Goal: Information Seeking & Learning: Learn about a topic

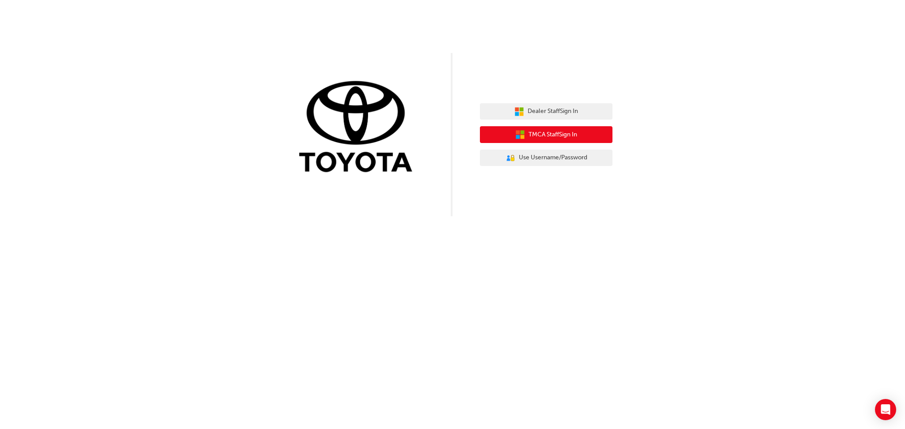
click at [585, 137] on button "TMCA Staff Sign In" at bounding box center [546, 134] width 133 height 17
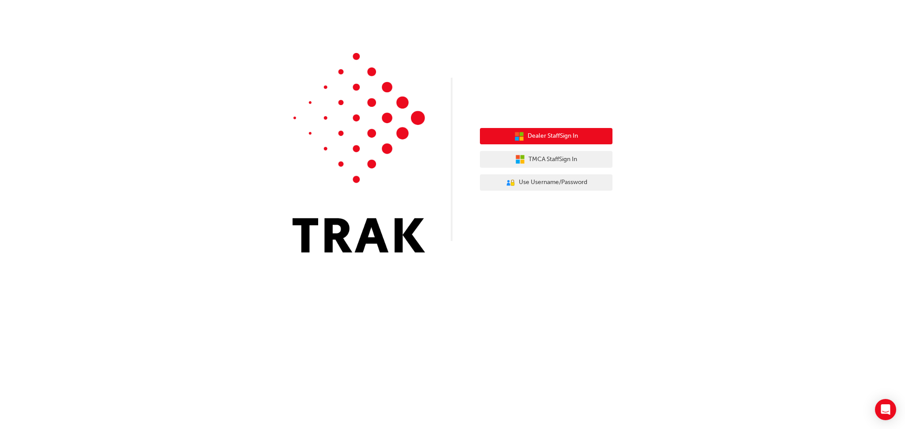
click at [528, 142] on button "Dealer Staff Sign In" at bounding box center [546, 136] width 133 height 17
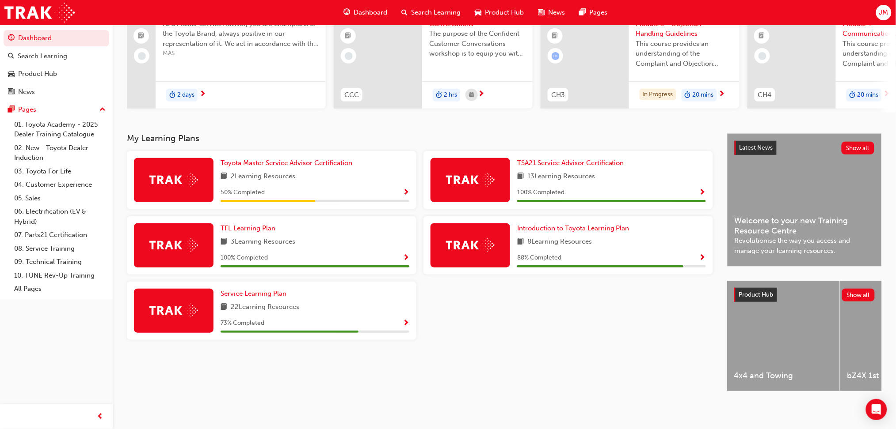
scroll to position [97, 0]
click at [605, 224] on span "Introduction to Toyota Learning Plan" at bounding box center [573, 228] width 112 height 8
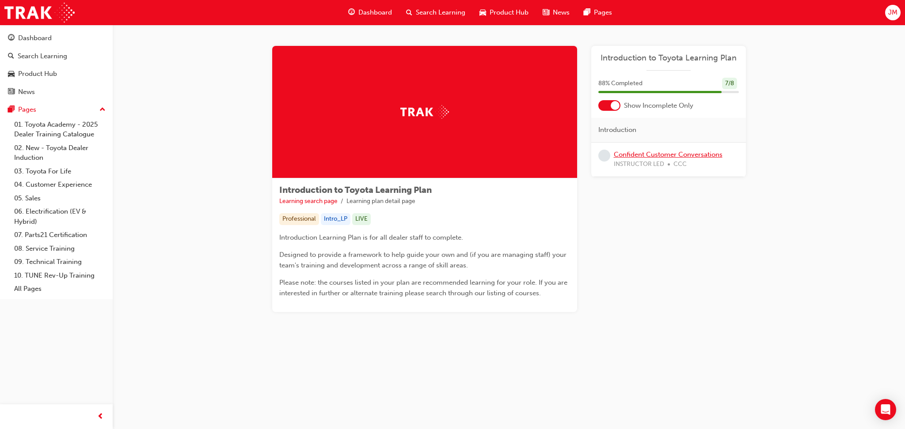
click at [704, 151] on link "Confident Customer Conversations" at bounding box center [668, 155] width 109 height 8
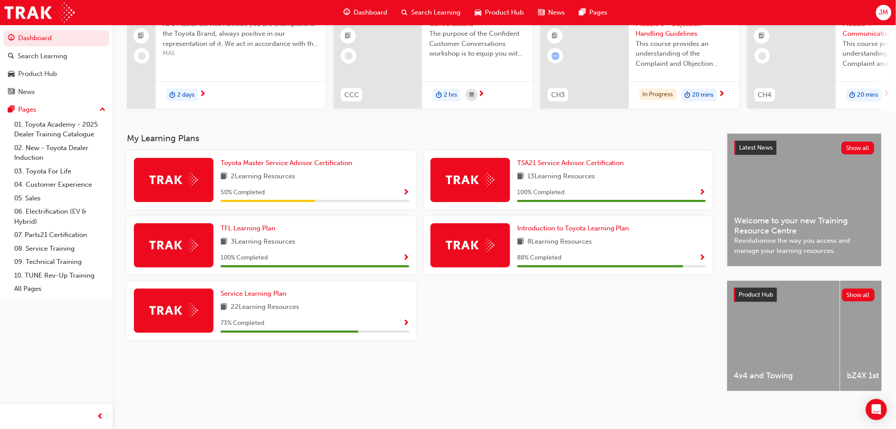
scroll to position [97, 0]
click at [273, 159] on span "Toyota Master Service Advisor Certification" at bounding box center [286, 163] width 132 height 8
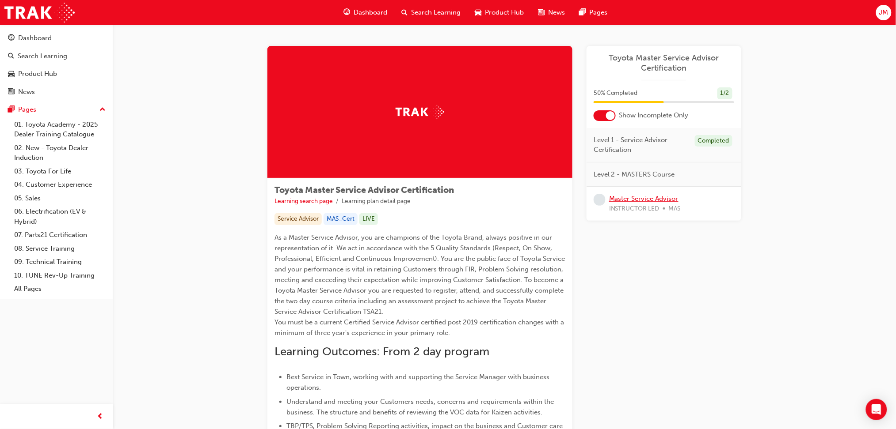
click at [658, 195] on link "Master Service Advisor" at bounding box center [643, 199] width 69 height 8
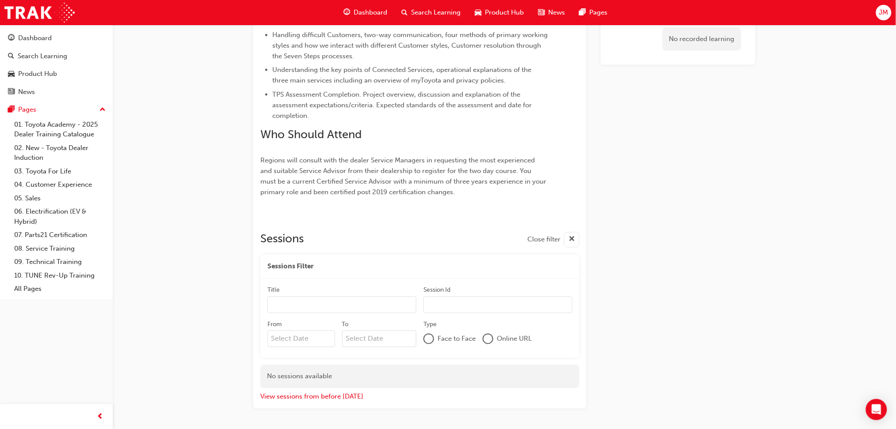
scroll to position [81, 0]
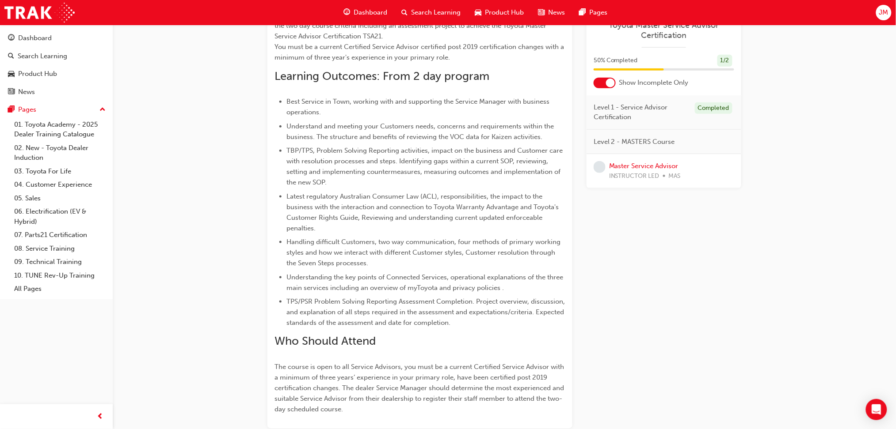
scroll to position [294, 0]
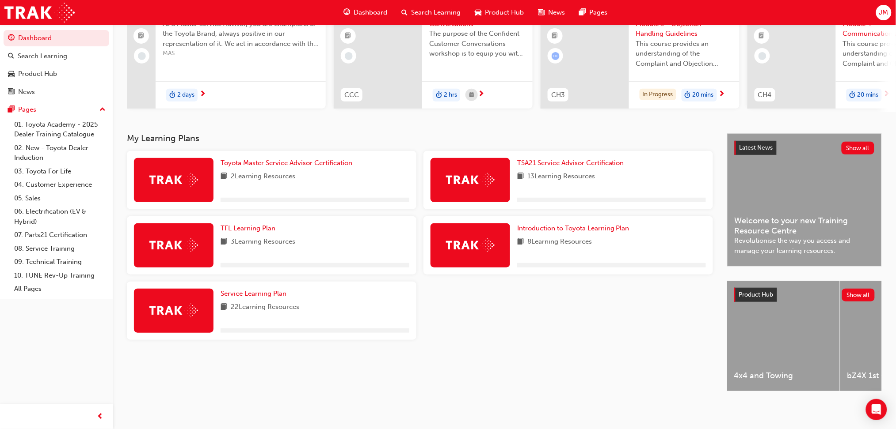
scroll to position [97, 0]
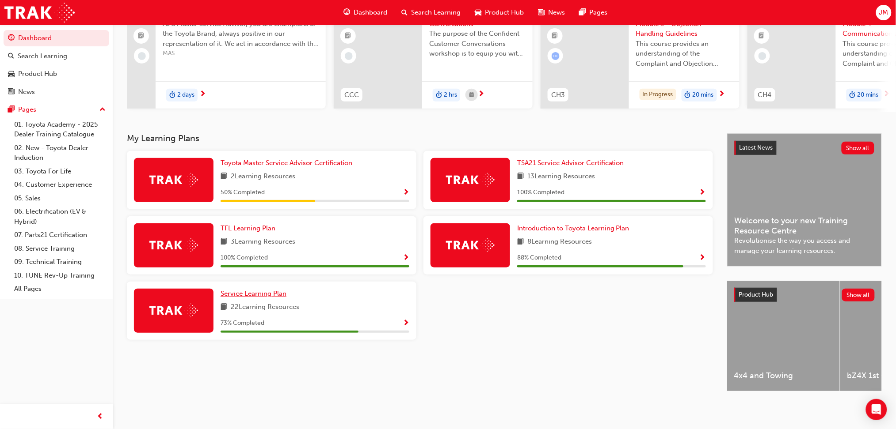
click at [262, 292] on span "Service Learning Plan" at bounding box center [253, 294] width 66 height 8
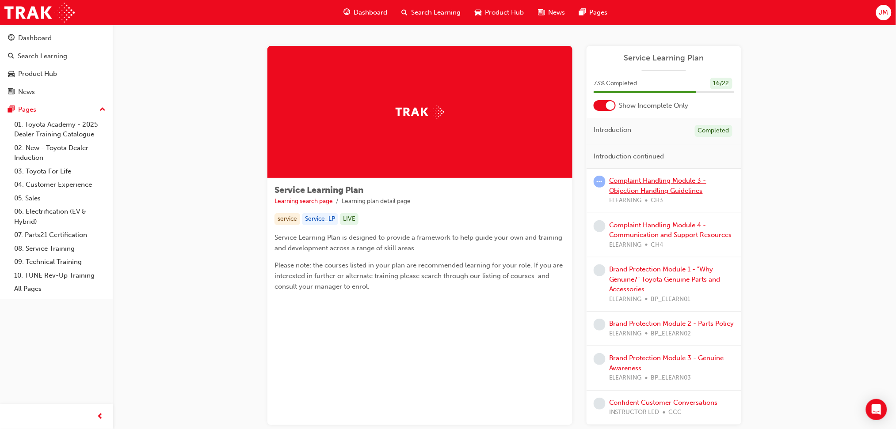
click at [689, 180] on link "Complaint Handling Module 3 - Objection Handling Guidelines" at bounding box center [657, 186] width 97 height 18
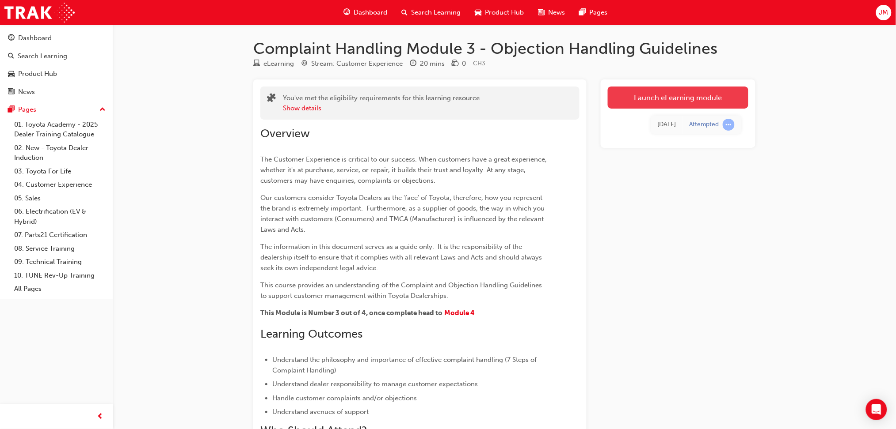
click at [652, 93] on link "Launch eLearning module" at bounding box center [677, 98] width 140 height 22
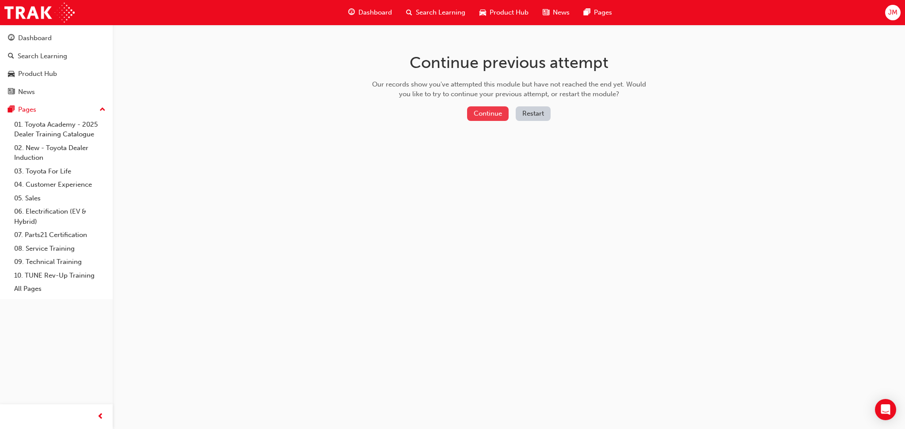
click at [494, 114] on button "Continue" at bounding box center [488, 113] width 42 height 15
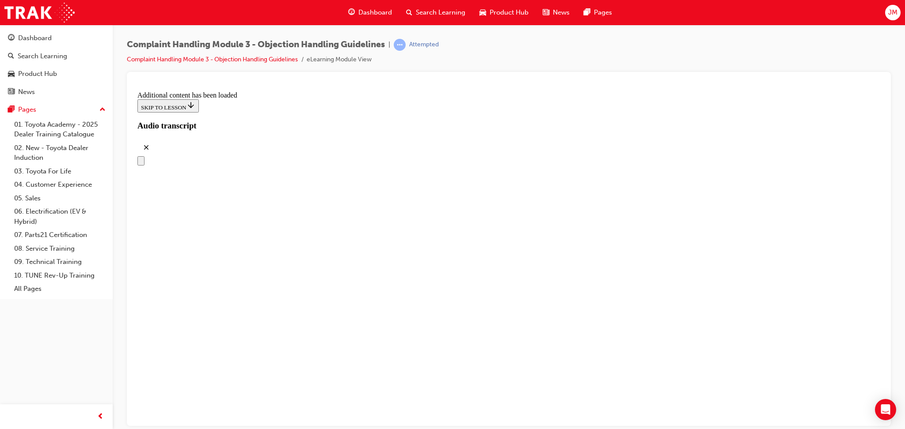
scroll to position [530, 0]
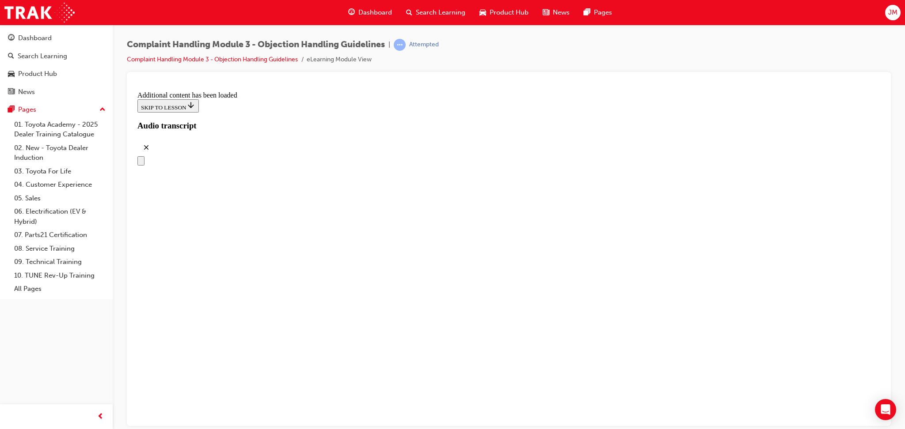
drag, startPoint x: 436, startPoint y: 247, endPoint x: 588, endPoint y: 154, distance: 178.3
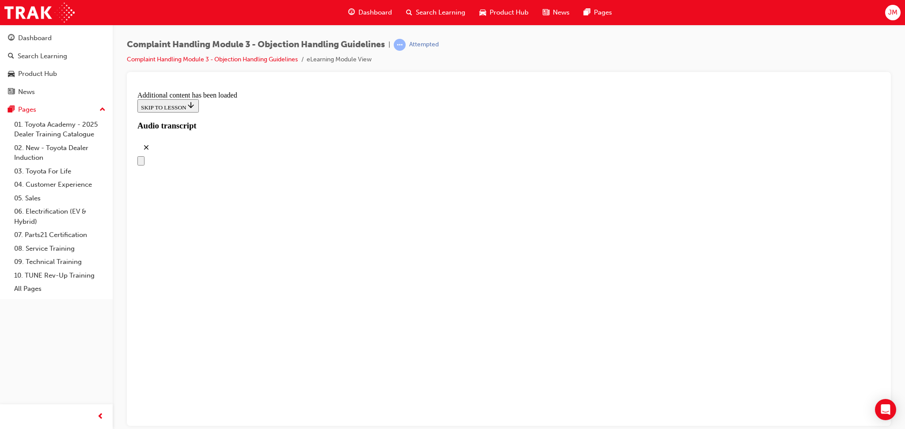
drag, startPoint x: 443, startPoint y: 399, endPoint x: 530, endPoint y: 259, distance: 164.8
drag, startPoint x: 453, startPoint y: 399, endPoint x: 500, endPoint y: 300, distance: 109.7
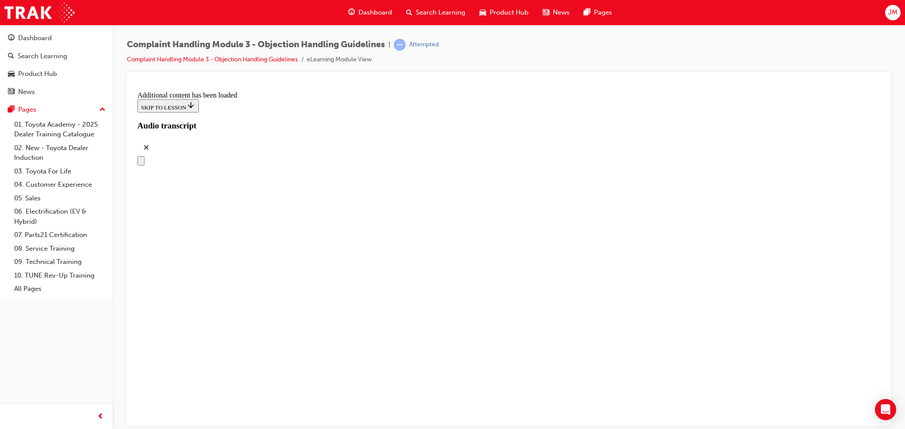
drag, startPoint x: 458, startPoint y: 296, endPoint x: 526, endPoint y: 353, distance: 88.1
drag, startPoint x: 477, startPoint y: 289, endPoint x: 505, endPoint y: 291, distance: 27.9
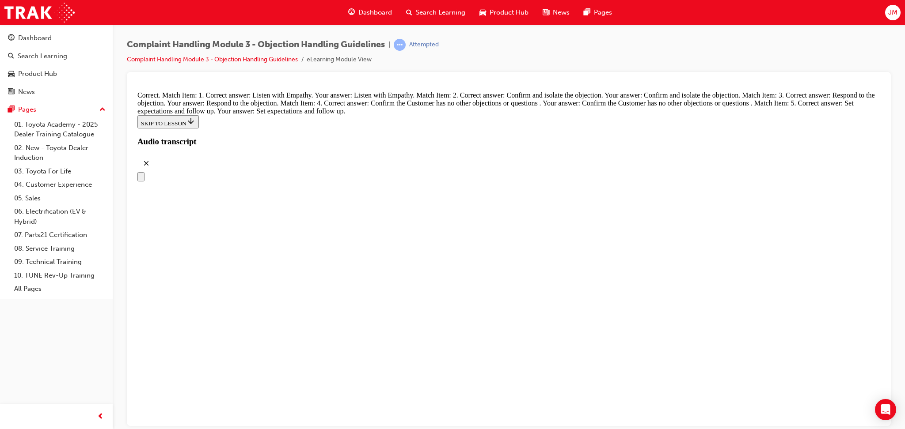
scroll to position [3770, 0]
radio input "true"
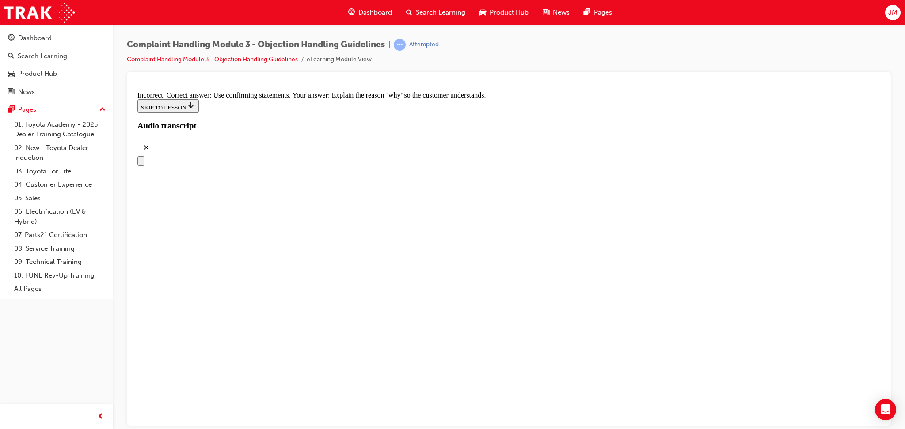
scroll to position [3953, 0]
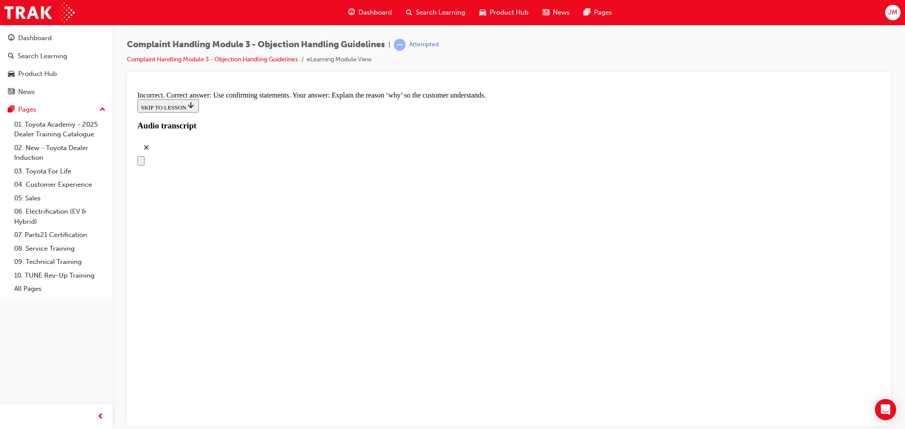
radio input "true"
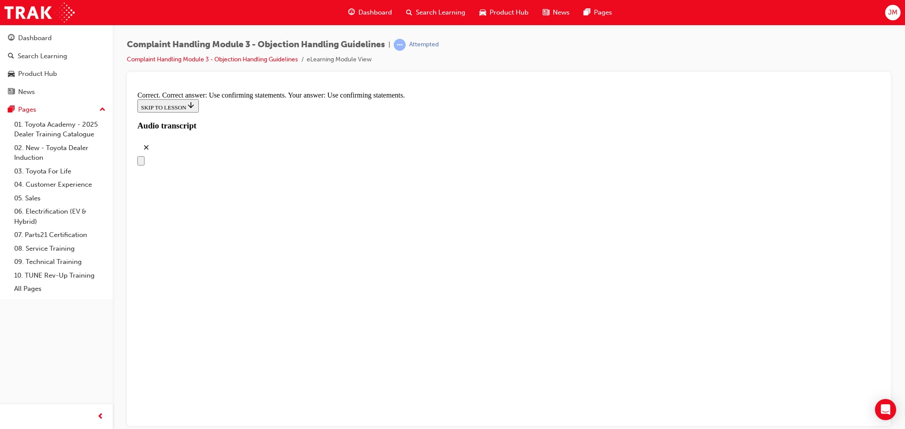
radio input "true"
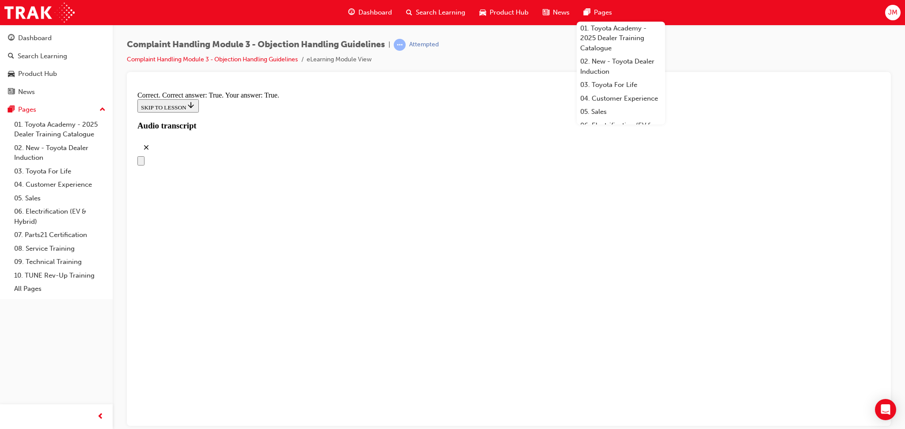
checkbox input "true"
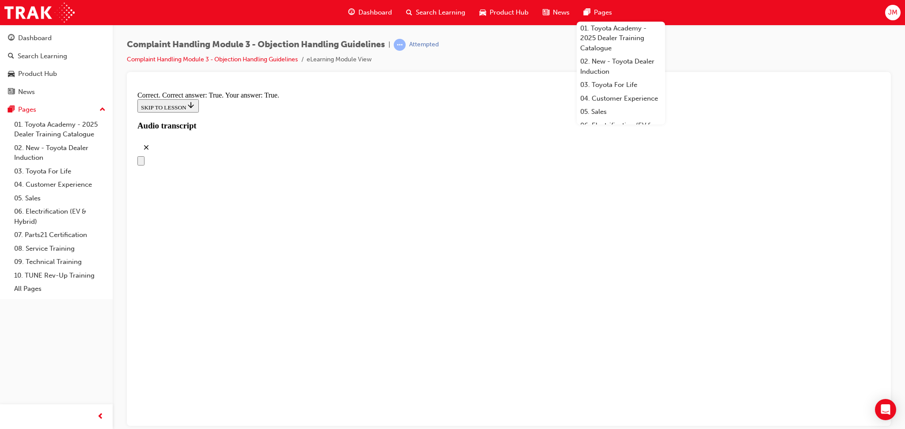
checkbox input "true"
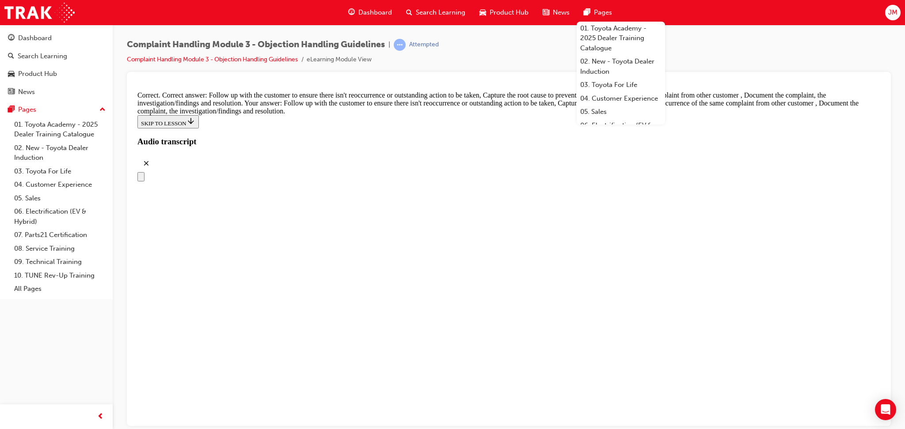
scroll to position [4612, 0]
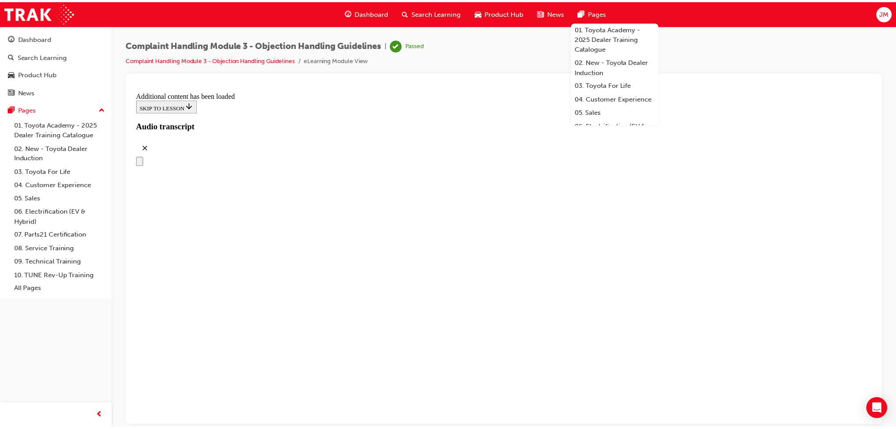
scroll to position [4974, 0]
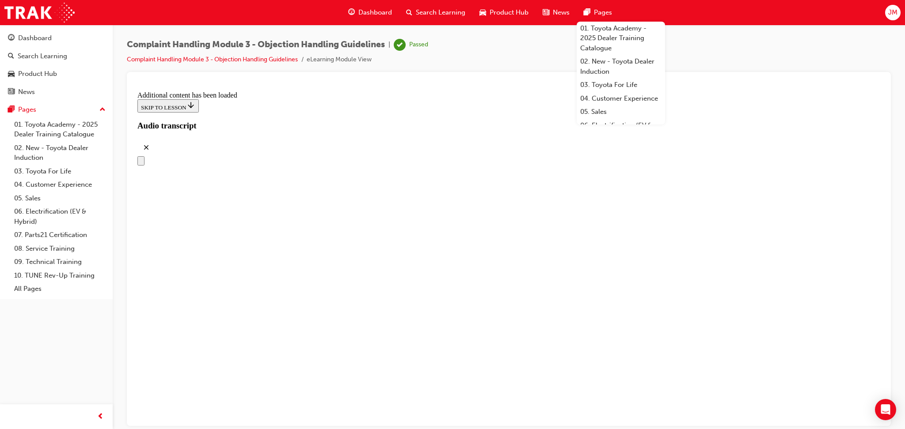
click at [356, 13] on div "Dashboard" at bounding box center [370, 13] width 58 height 18
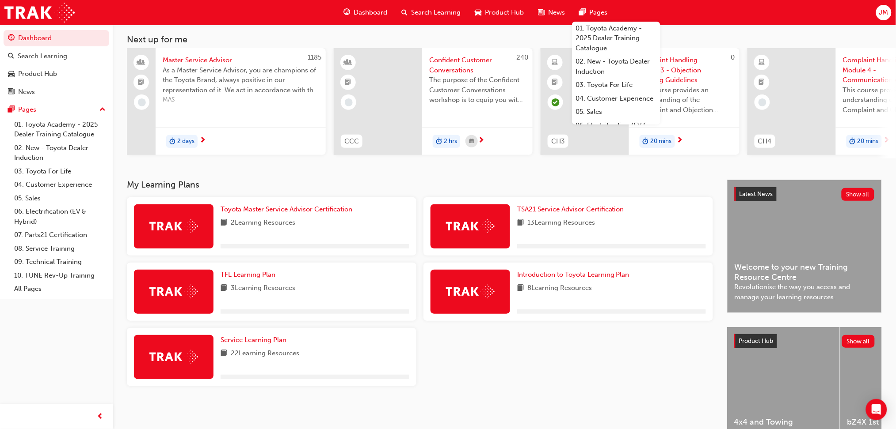
scroll to position [97, 0]
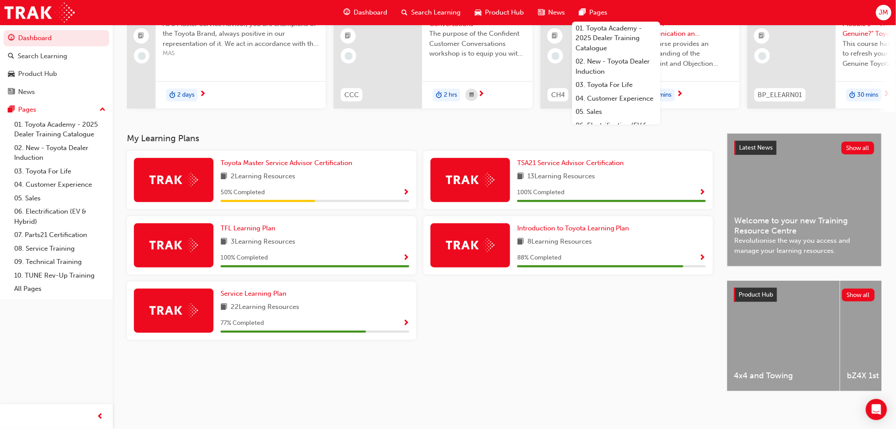
click at [239, 282] on div "Service Learning Plan 22 Learning Resources 77 % Completed" at bounding box center [271, 311] width 289 height 58
click at [254, 291] on span "Service Learning Plan" at bounding box center [253, 294] width 66 height 8
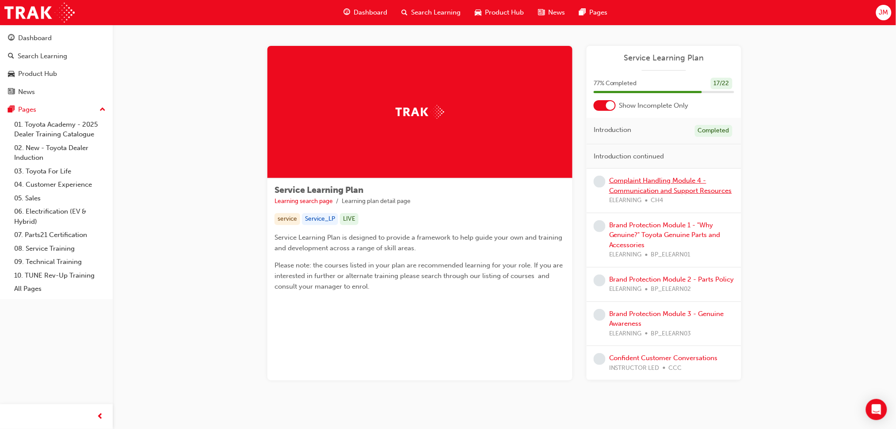
click at [709, 188] on link "Complaint Handling Module 4 - Communication and Support Resources" at bounding box center [670, 186] width 123 height 18
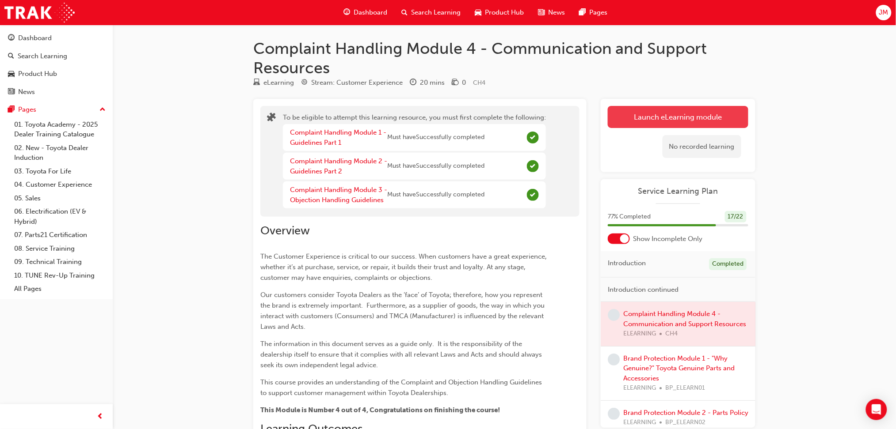
click at [704, 117] on button "Launch eLearning module" at bounding box center [677, 117] width 140 height 22
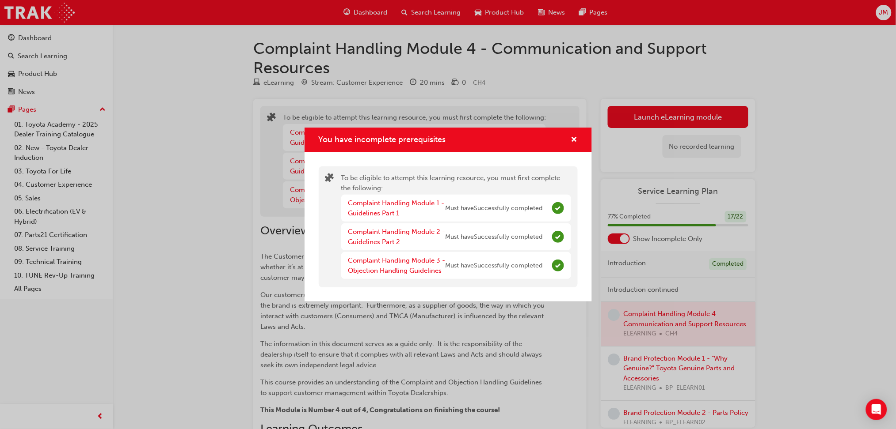
click at [566, 137] on div "You have incomplete prerequisites" at bounding box center [571, 140] width 14 height 11
click at [573, 133] on div "You have incomplete prerequisites" at bounding box center [447, 140] width 287 height 25
click at [573, 137] on span "cross-icon" at bounding box center [574, 141] width 7 height 8
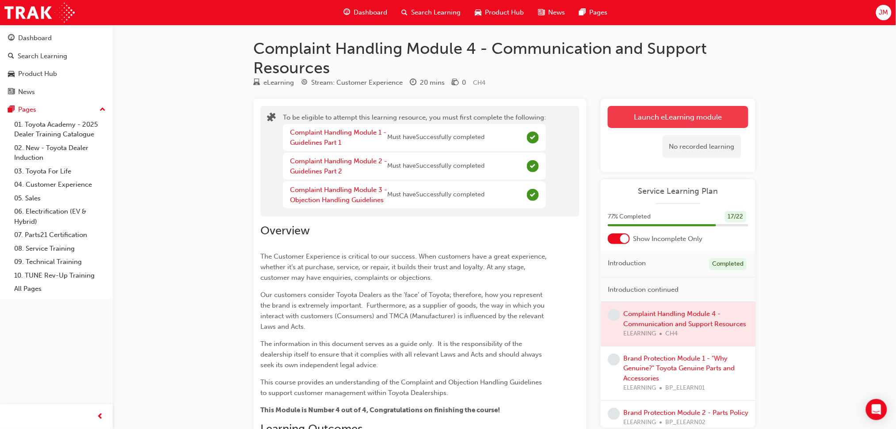
click at [658, 111] on button "Launch eLearning module" at bounding box center [677, 117] width 140 height 22
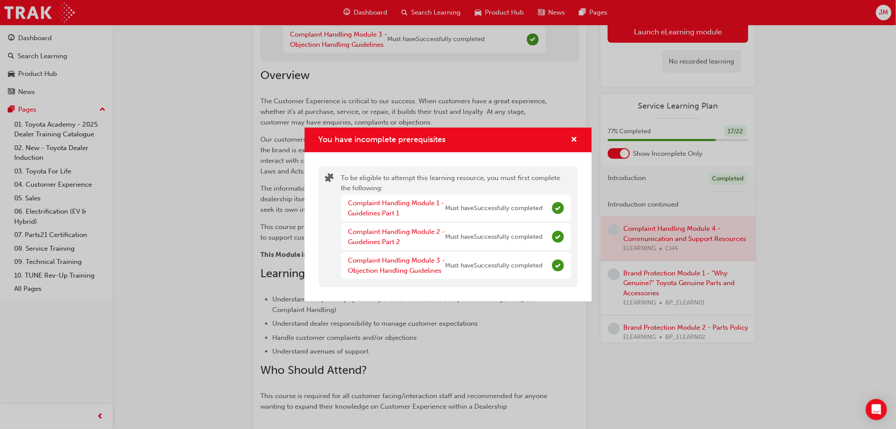
scroll to position [177, 0]
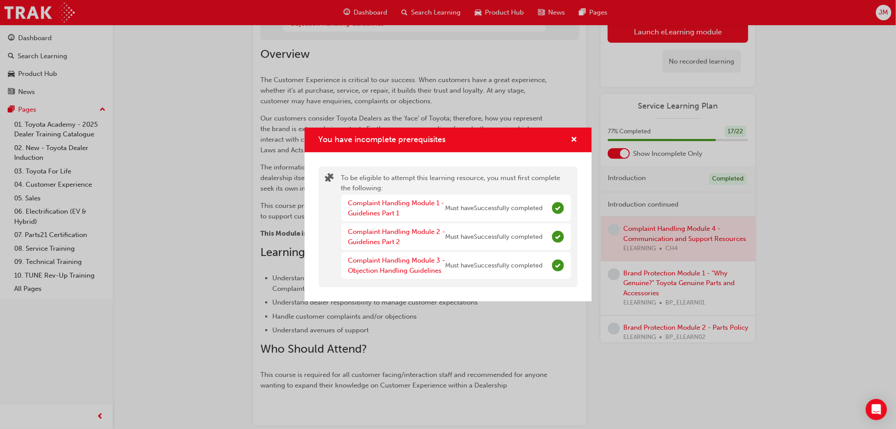
click at [535, 266] on span "Must have Successfully completed" at bounding box center [493, 266] width 97 height 10
click at [399, 266] on div "Complaint Handling Module 3 - Objection Handling Guidelines" at bounding box center [396, 266] width 97 height 20
click at [410, 263] on link "Complaint Handling Module 3 - Objection Handling Guidelines" at bounding box center [396, 266] width 97 height 18
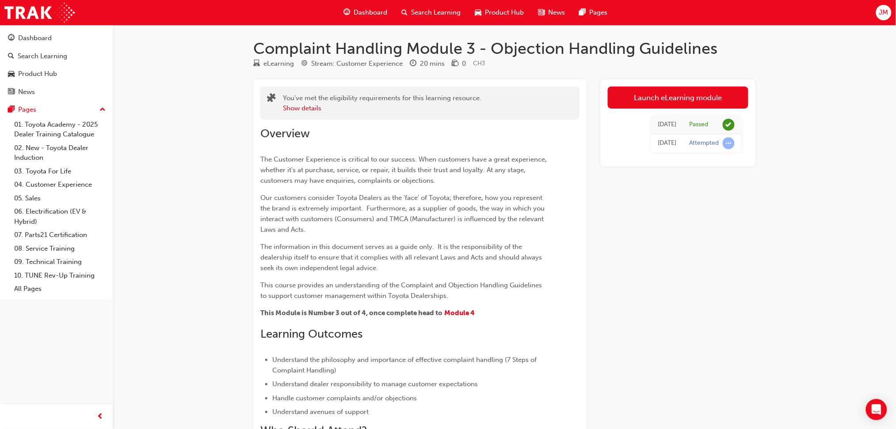
click at [375, 14] on span "Dashboard" at bounding box center [370, 13] width 34 height 10
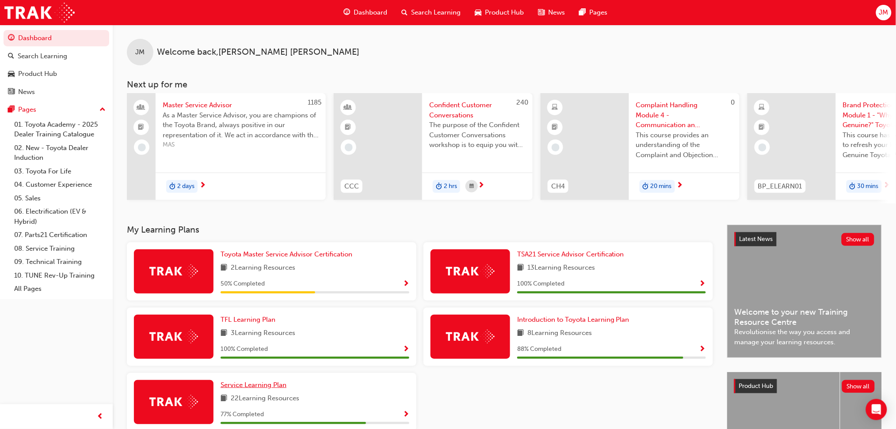
click at [265, 384] on span "Service Learning Plan" at bounding box center [253, 385] width 66 height 8
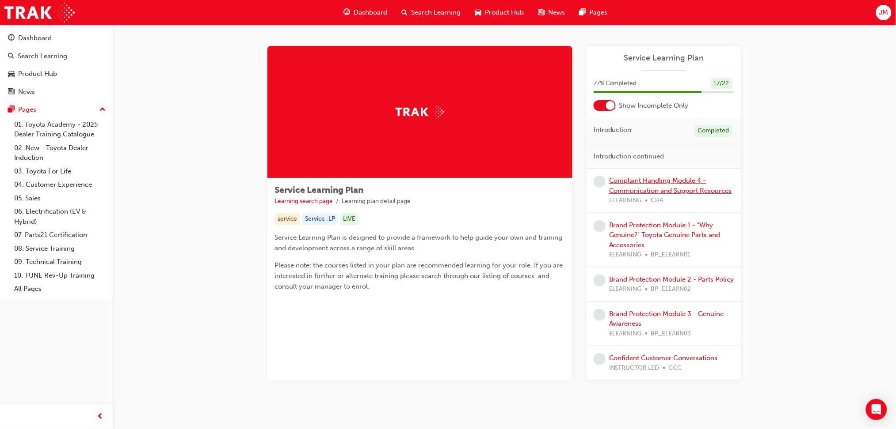
click at [669, 191] on link "Complaint Handling Module 4 - Communication and Support Resources" at bounding box center [670, 186] width 123 height 18
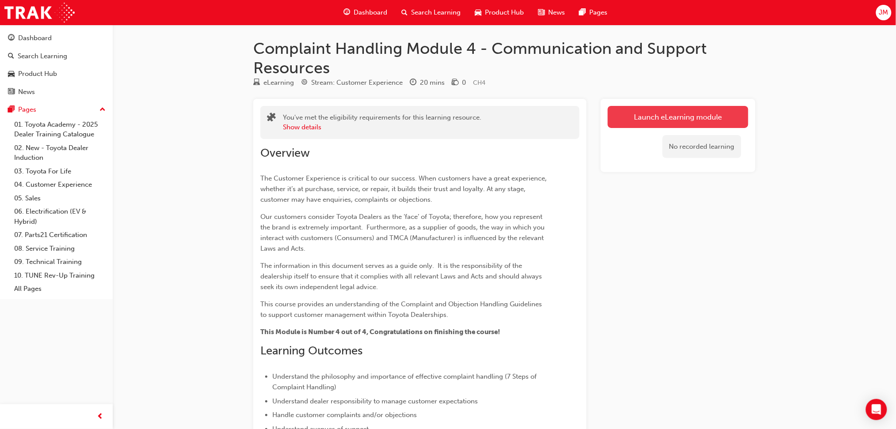
click at [679, 114] on link "Launch eLearning module" at bounding box center [677, 117] width 140 height 22
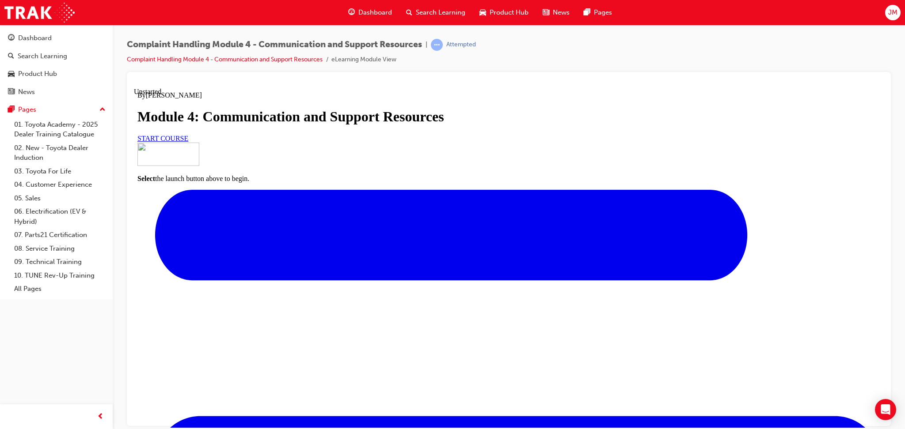
click at [188, 142] on link "START COURSE" at bounding box center [162, 138] width 51 height 8
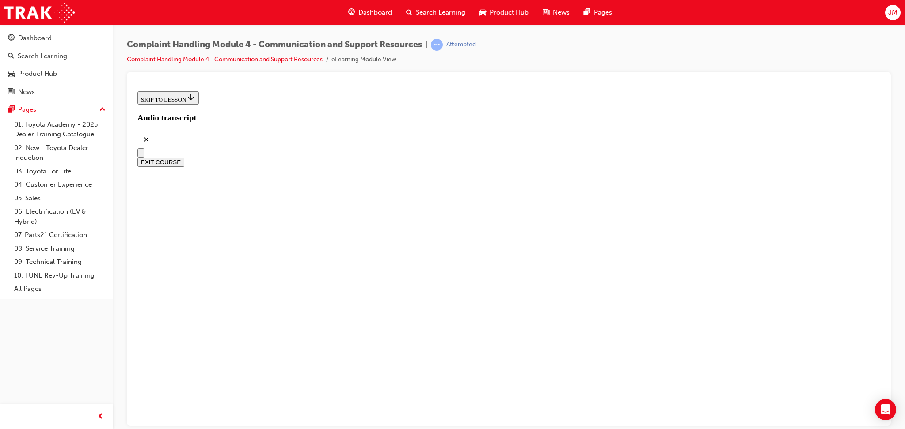
scroll to position [230, 0]
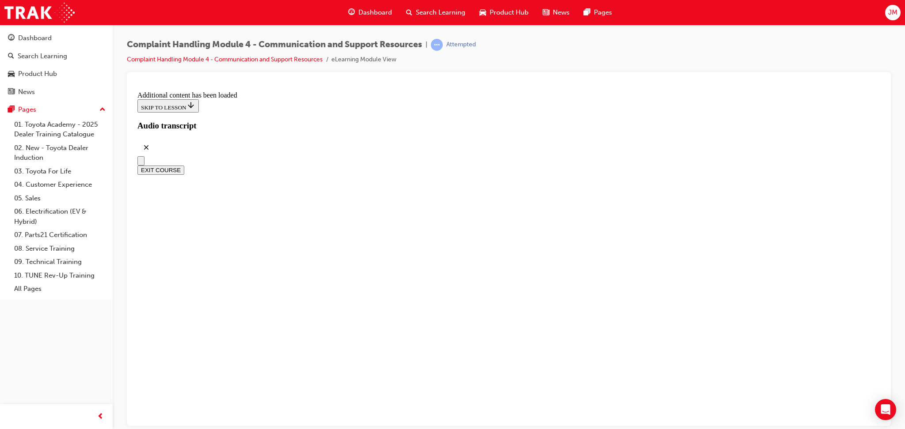
scroll to position [2780, 0]
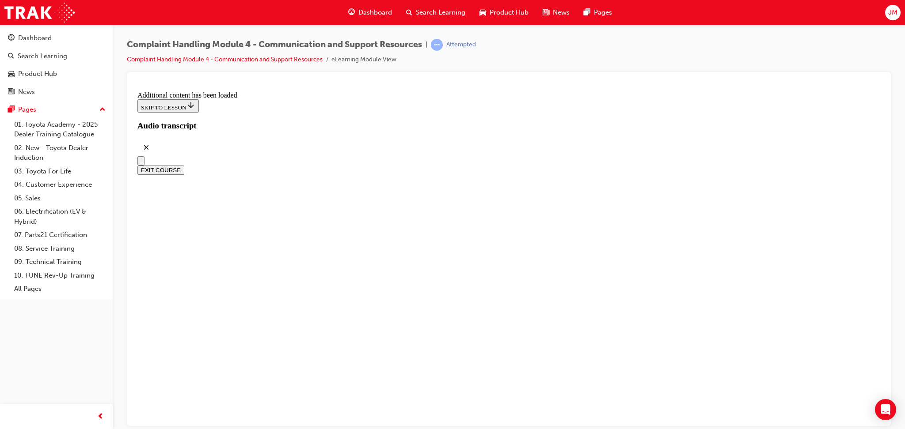
radio input "true"
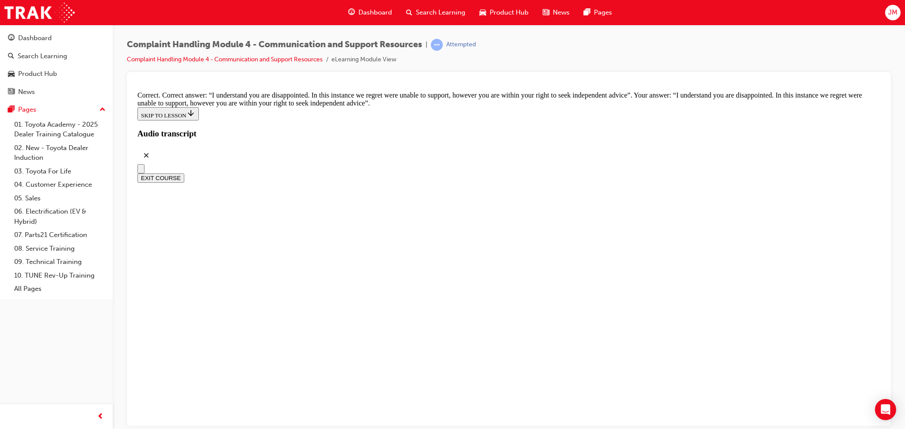
scroll to position [5714, 0]
checkbox input "true"
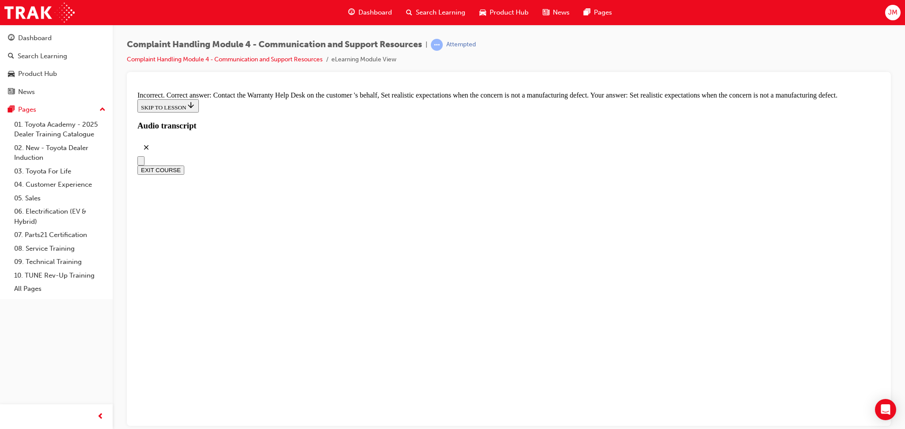
scroll to position [5779, 0]
checkbox input "true"
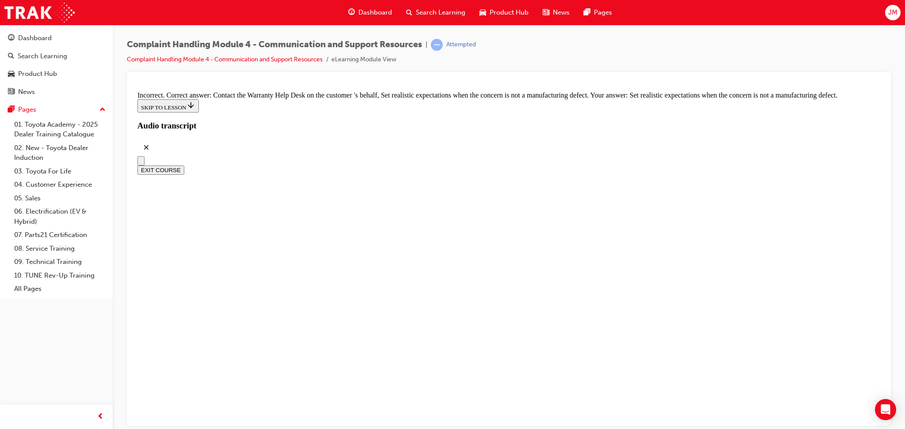
checkbox input "true"
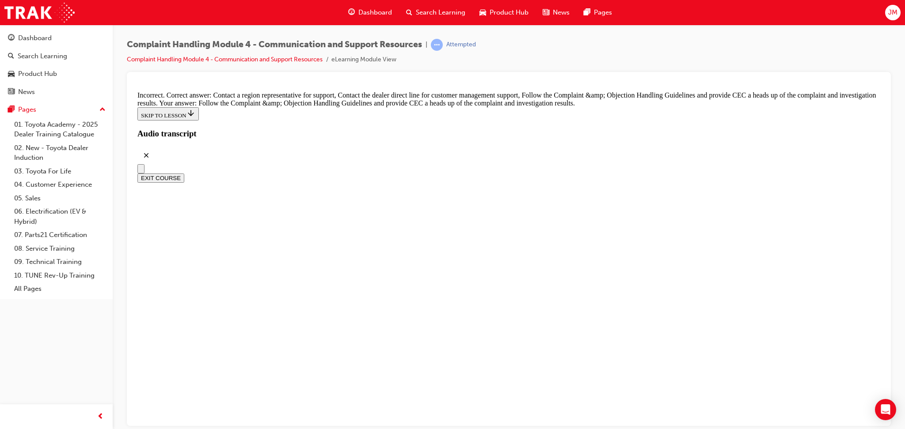
checkbox input "true"
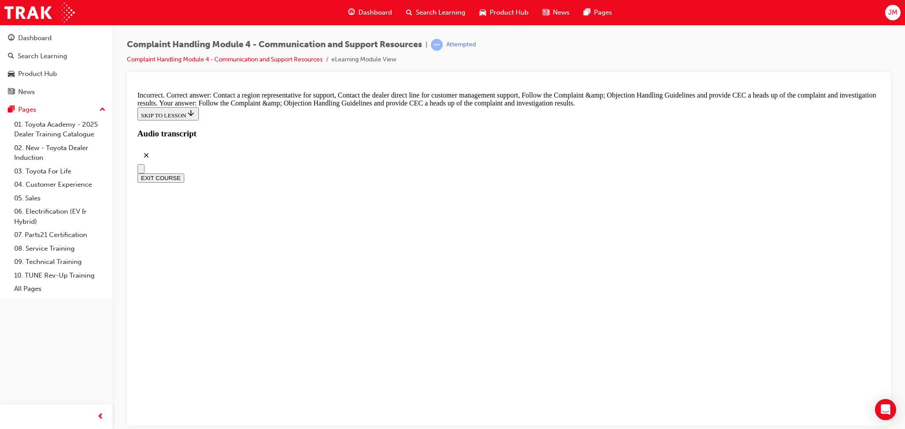
checkbox input "true"
checkbox input "false"
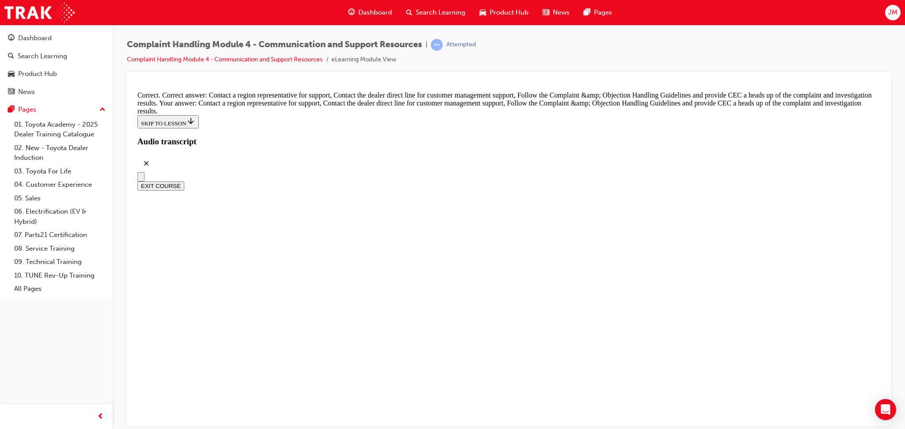
scroll to position [6486, 0]
radio input "true"
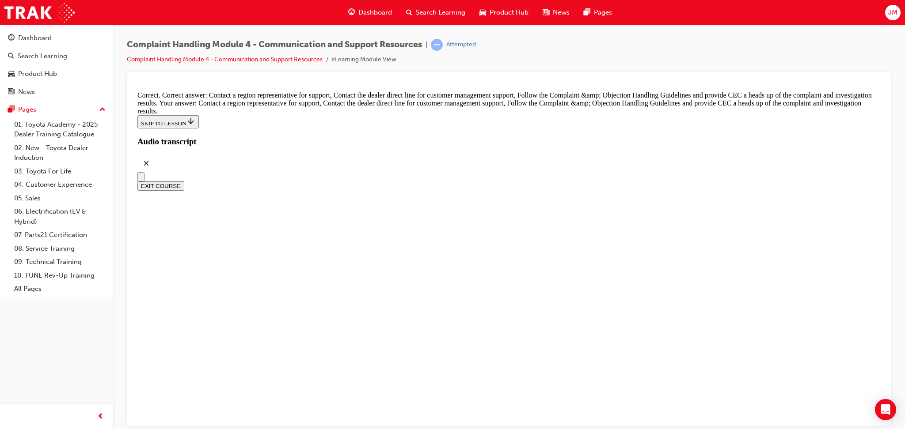
scroll to position [6506, 0]
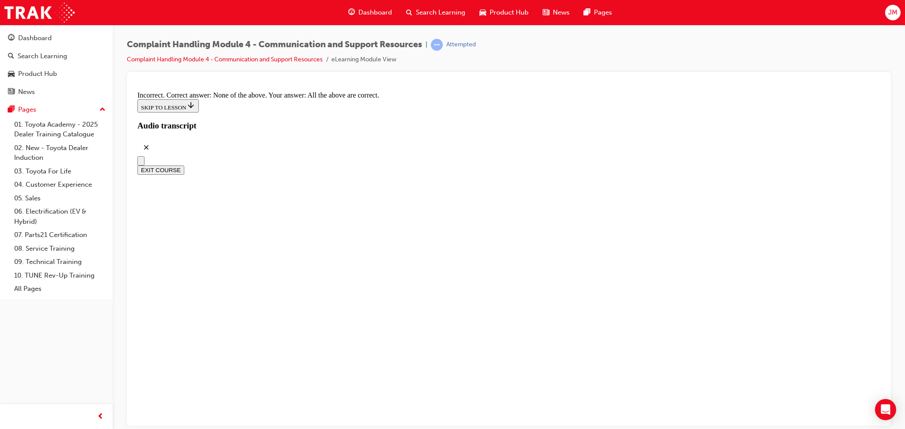
radio input "true"
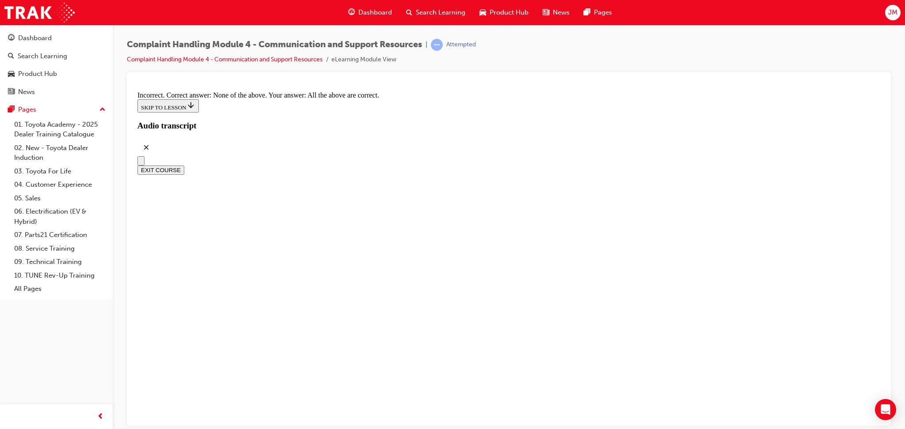
drag, startPoint x: 384, startPoint y: 206, endPoint x: 390, endPoint y: 206, distance: 5.7
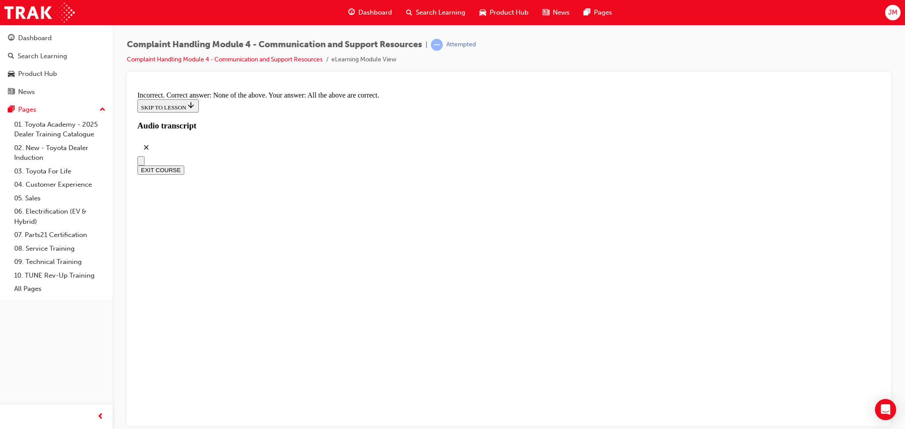
radio input "true"
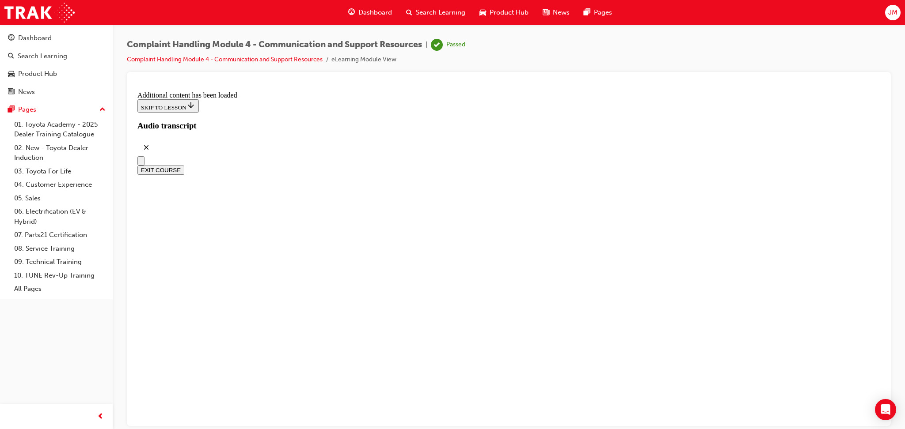
click at [184, 165] on button "EXIT COURSE" at bounding box center [160, 169] width 47 height 9
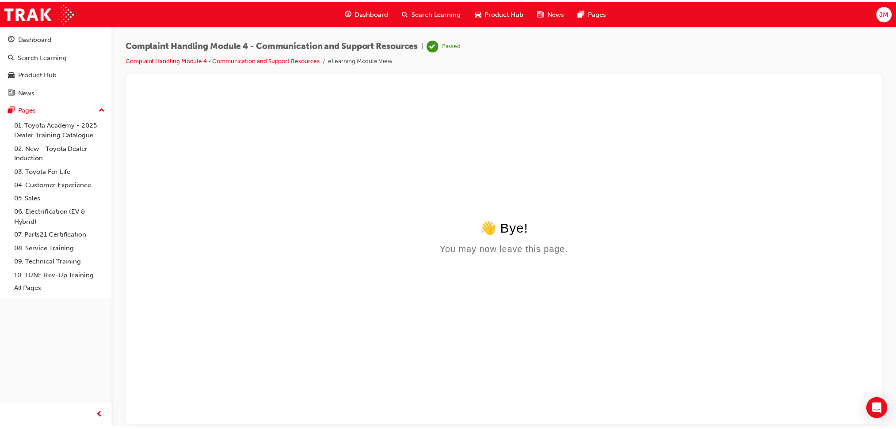
scroll to position [0, 0]
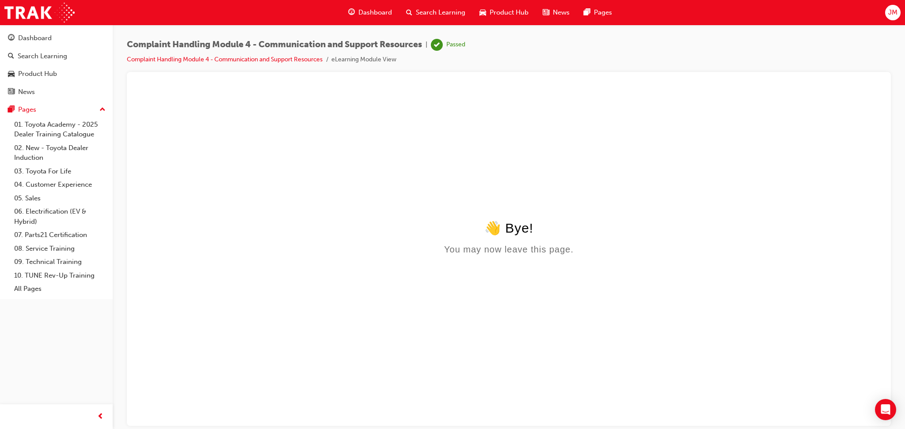
click at [370, 8] on span "Dashboard" at bounding box center [375, 13] width 34 height 10
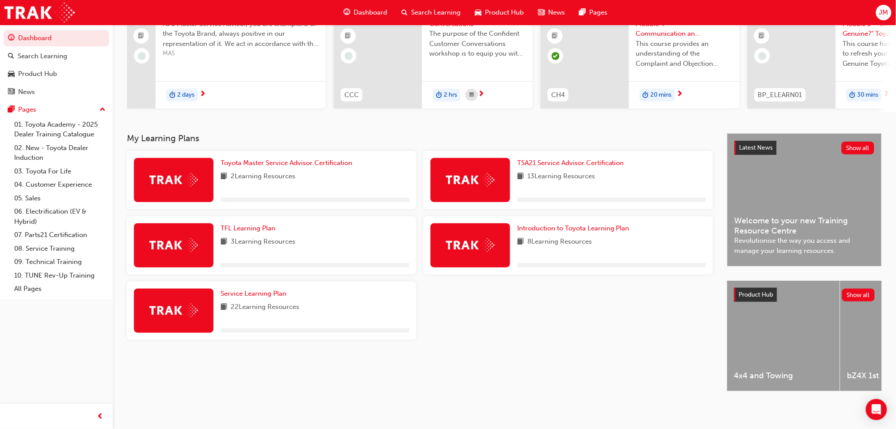
scroll to position [97, 0]
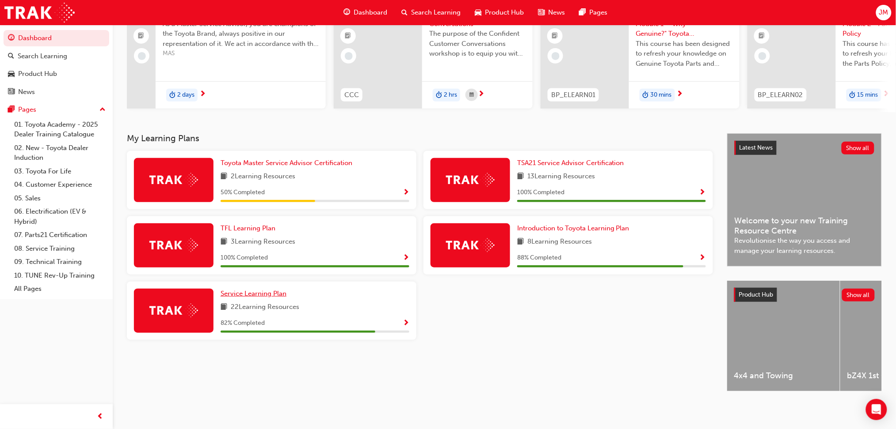
click at [266, 291] on span "Service Learning Plan" at bounding box center [253, 294] width 66 height 8
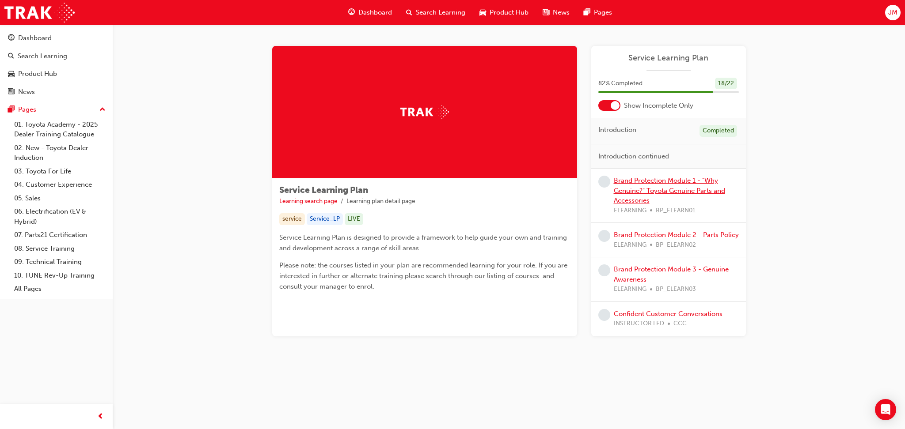
click at [687, 188] on link "Brand Protection Module 1 - "Why Genuine?" Toyota Genuine Parts and Accessories" at bounding box center [669, 191] width 111 height 28
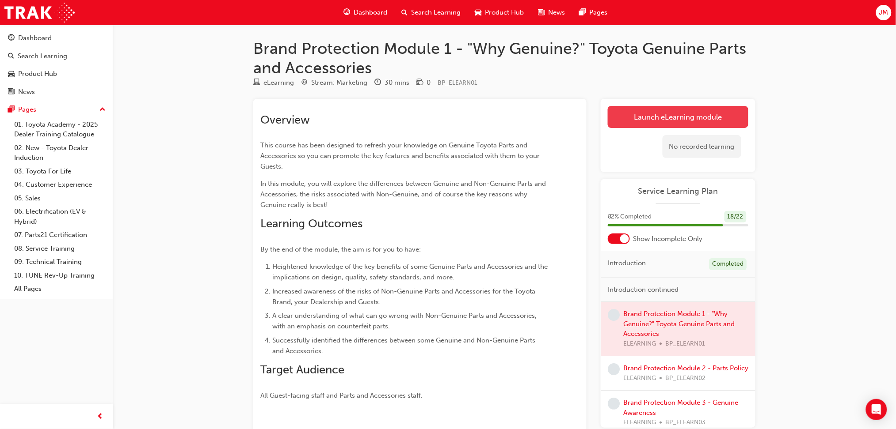
click at [653, 107] on link "Launch eLearning module" at bounding box center [677, 117] width 140 height 22
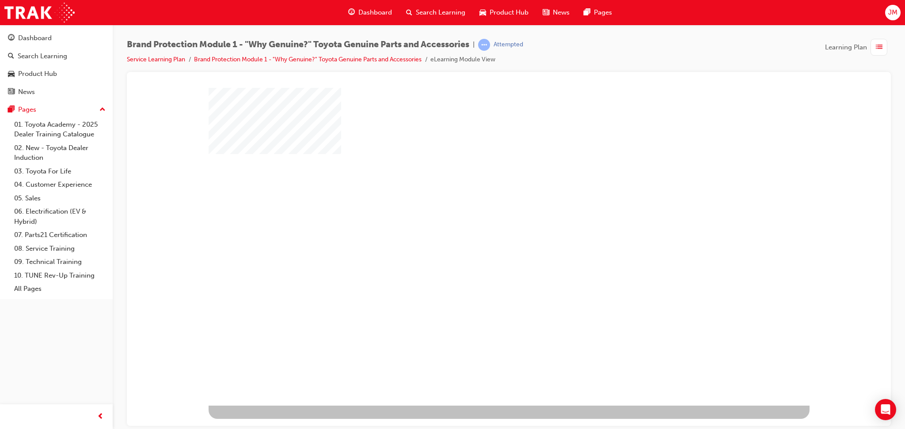
click at [586, 349] on div at bounding box center [509, 246] width 601 height 318
click at [483, 221] on div "play" at bounding box center [483, 221] width 0 height 0
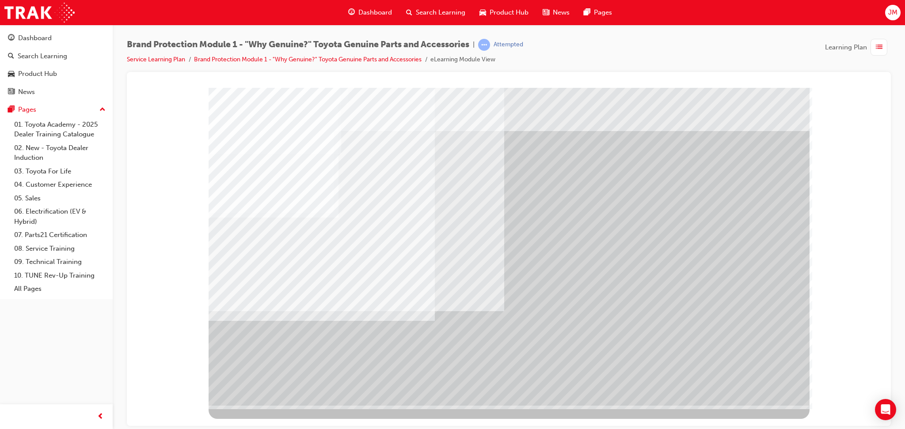
drag, startPoint x: 762, startPoint y: 379, endPoint x: 754, endPoint y: 378, distance: 8.0
